Goal: Transaction & Acquisition: Purchase product/service

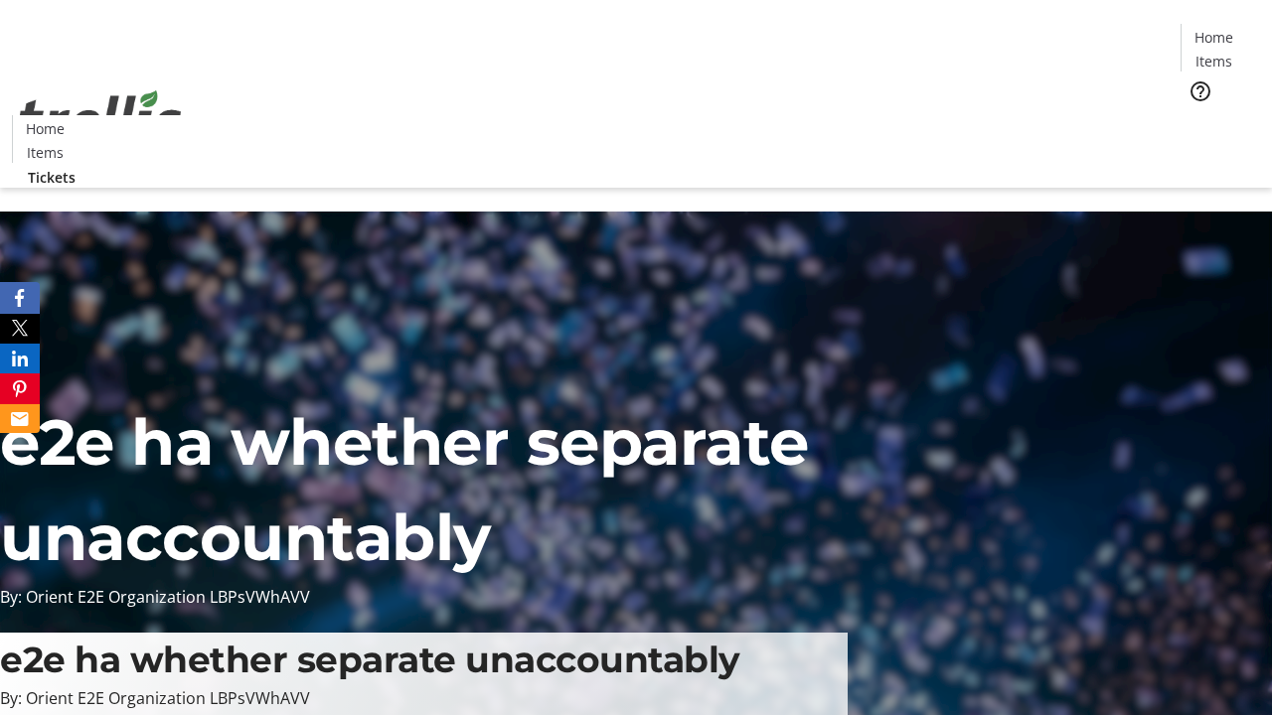
click at [1196, 115] on span "Tickets" at bounding box center [1220, 125] width 48 height 21
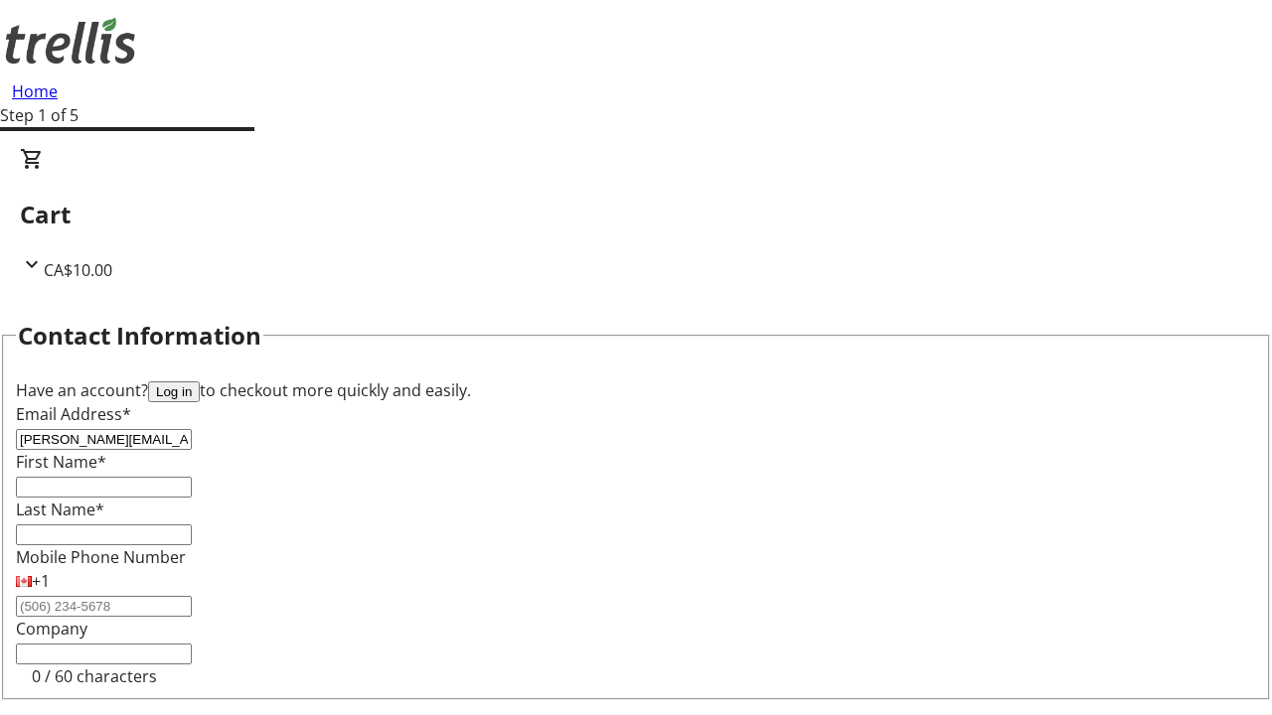
type input "[PERSON_NAME][EMAIL_ADDRESS][DOMAIN_NAME]"
type input "[PERSON_NAME]"
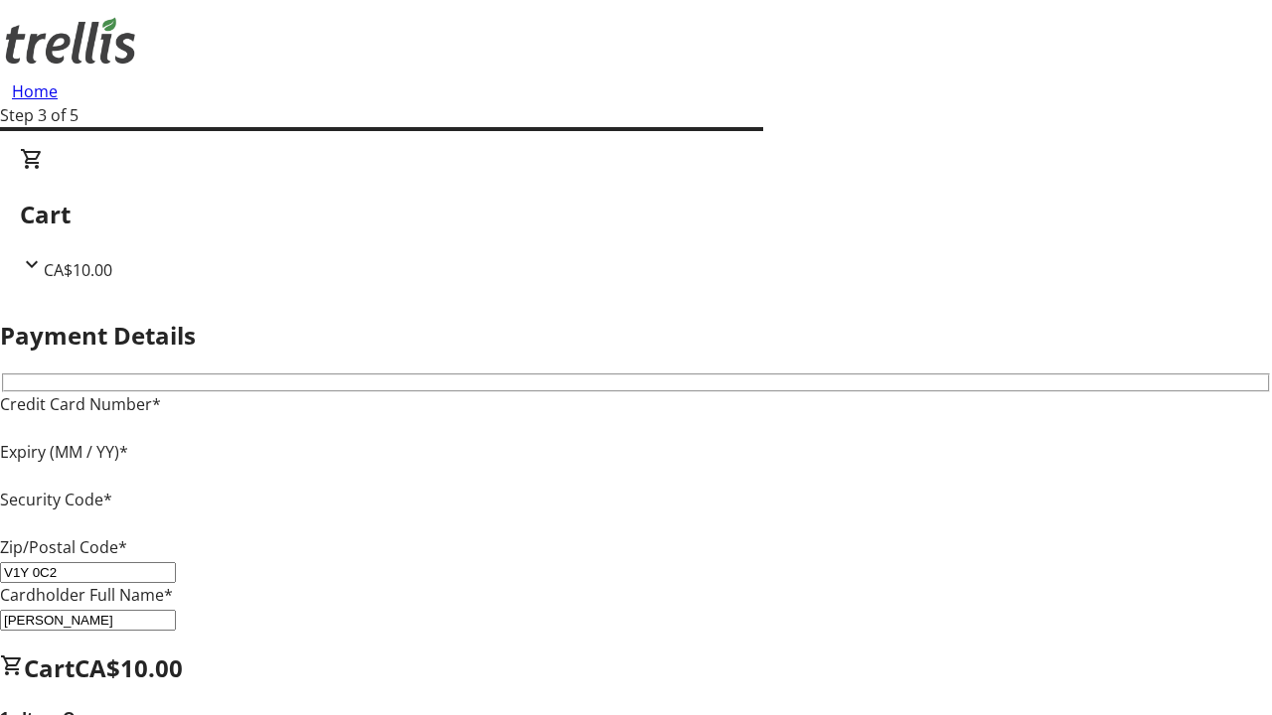
type input "V1Y 0C2"
